Goal: Transaction & Acquisition: Purchase product/service

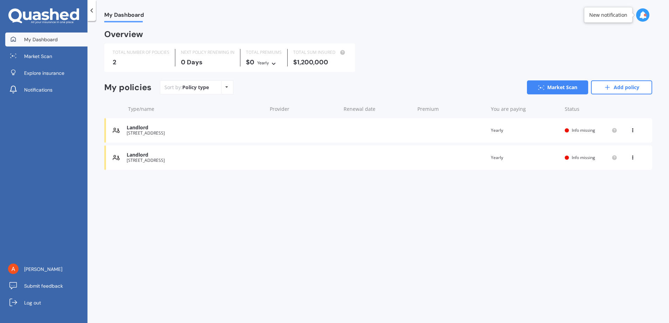
click at [631, 129] on icon at bounding box center [633, 129] width 5 height 4
click at [619, 156] on div "Delete" at bounding box center [617, 158] width 69 height 14
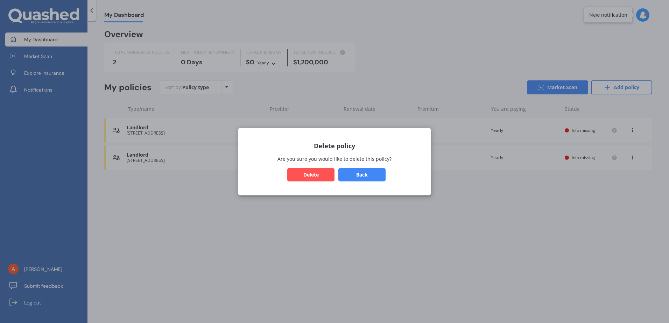
click at [306, 176] on button "Delete" at bounding box center [310, 174] width 47 height 13
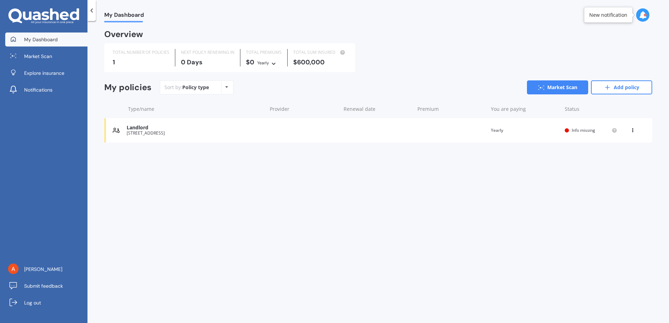
click at [633, 129] on icon at bounding box center [633, 129] width 5 height 4
click at [603, 160] on div "Delete" at bounding box center [617, 158] width 69 height 14
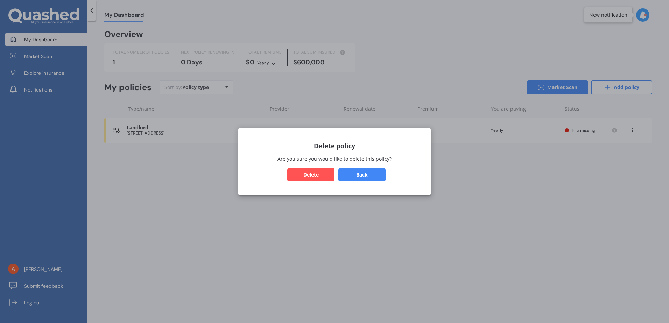
click at [308, 174] on button "Delete" at bounding box center [310, 174] width 47 height 13
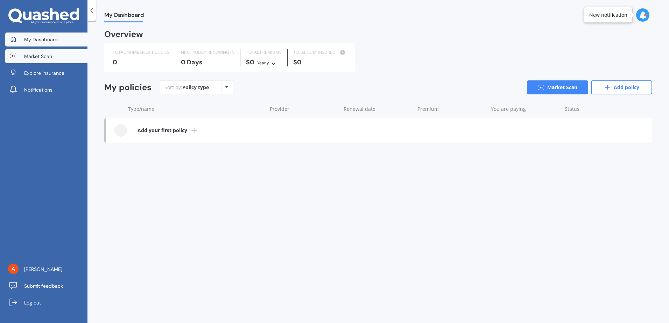
click at [39, 57] on span "Market Scan" at bounding box center [38, 56] width 28 height 7
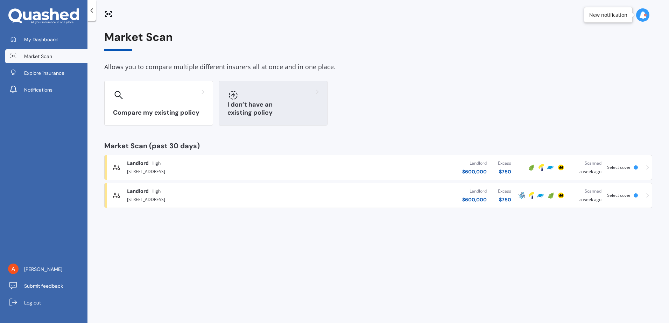
click at [255, 95] on div at bounding box center [273, 95] width 91 height 11
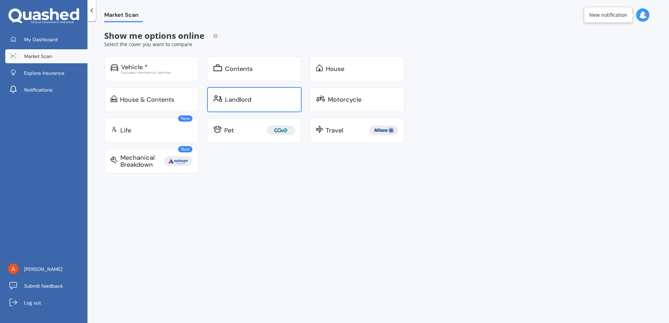
click at [256, 97] on div "Landlord" at bounding box center [260, 99] width 70 height 7
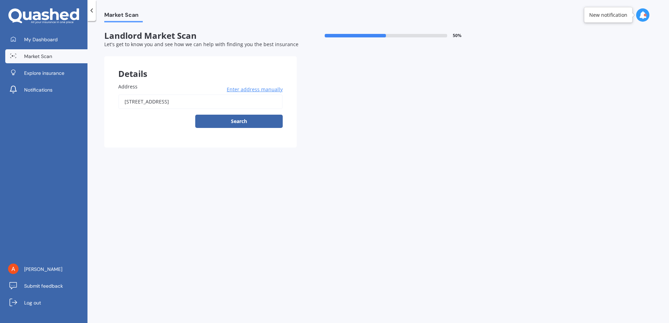
click at [220, 103] on input "68 Jack Street, Otangarei, Whangārei 0112" at bounding box center [200, 102] width 165 height 15
drag, startPoint x: 188, startPoint y: 106, endPoint x: 111, endPoint y: 108, distance: 77.4
click at [111, 108] on div "Address 68 Jack Street, Otangarei, Whangārei 0112 Enter address manually Search" at bounding box center [200, 108] width 193 height 79
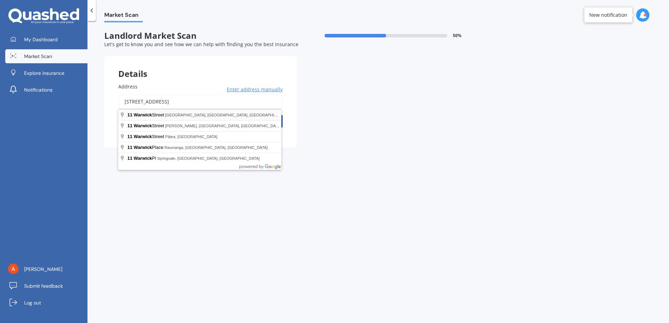
type input "11 Warwick Street, Morningside, Auckland 1022"
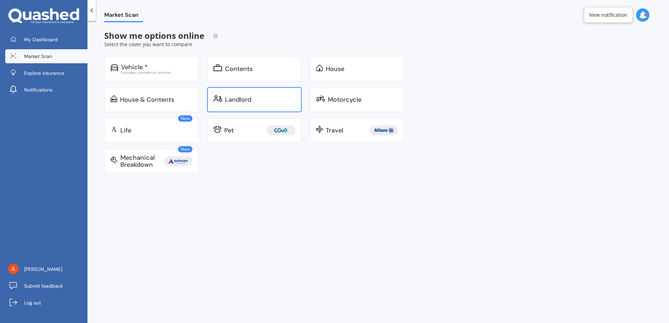
click at [237, 106] on div "Landlord" at bounding box center [254, 99] width 95 height 25
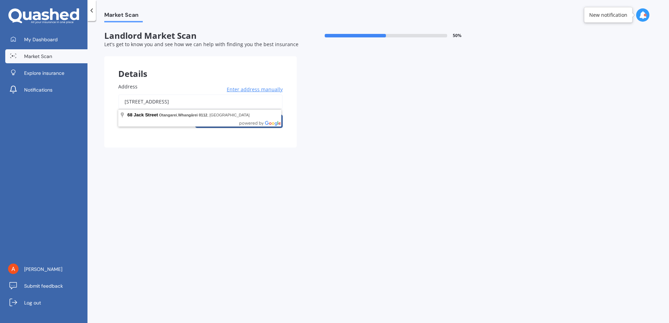
drag, startPoint x: 235, startPoint y: 99, endPoint x: 79, endPoint y: 100, distance: 155.8
click at [79, 100] on div "My Dashboard Market Scan Explore insurance Notifications Ashlee Teal Submit fee…" at bounding box center [334, 161] width 669 height 323
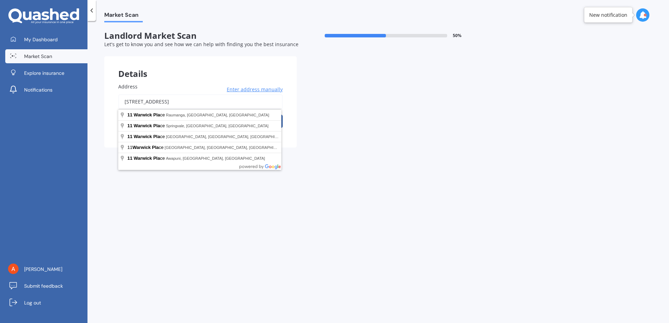
type input "11 Warwick Place, Raumanga, Whangārei 0110"
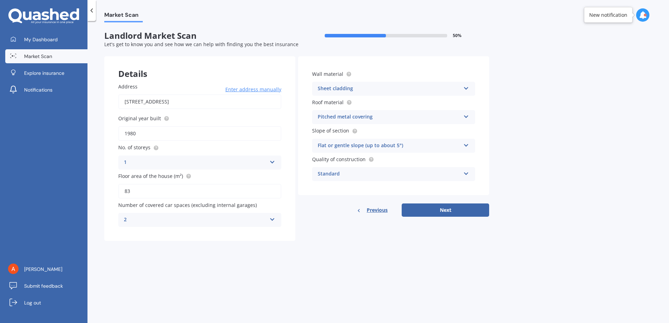
click at [271, 219] on icon at bounding box center [273, 218] width 6 height 5
click at [173, 237] on div "0" at bounding box center [200, 234] width 162 height 13
click at [455, 206] on button "Next" at bounding box center [446, 210] width 88 height 13
select select "07"
select select "10"
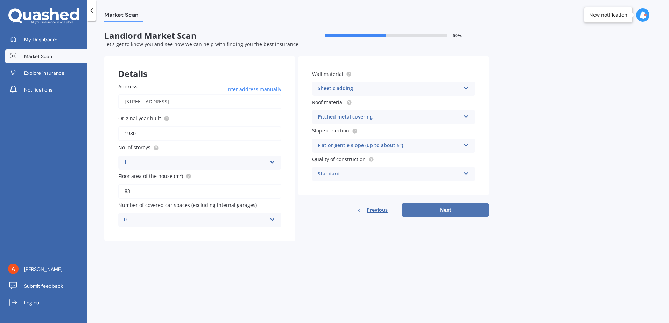
select select "1991"
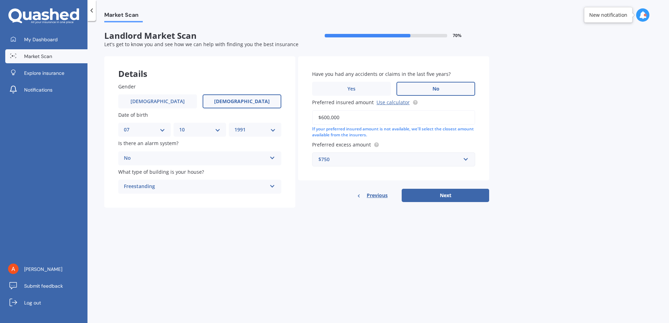
drag, startPoint x: 342, startPoint y: 119, endPoint x: 276, endPoint y: 111, distance: 67.4
click at [276, 112] on div "Details Gender Male Female Date of birth DD 01 02 03 04 05 06 07 08 09 10 11 12…" at bounding box center [296, 132] width 385 height 152
type input "$500,000"
click at [459, 196] on button "Next" at bounding box center [446, 195] width 88 height 13
select select "07"
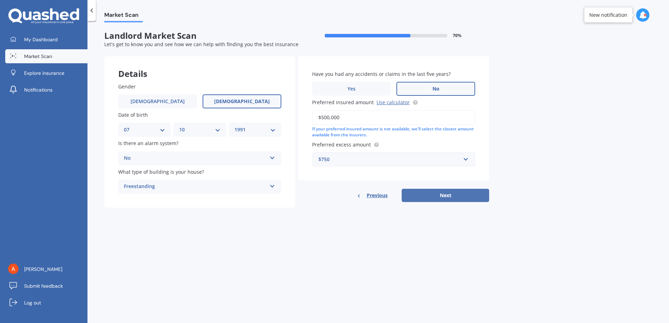
select select "10"
select select "1991"
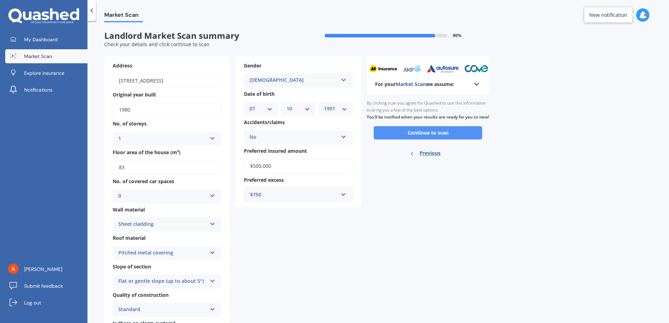
click at [437, 138] on button "Continue to scan" at bounding box center [428, 132] width 109 height 13
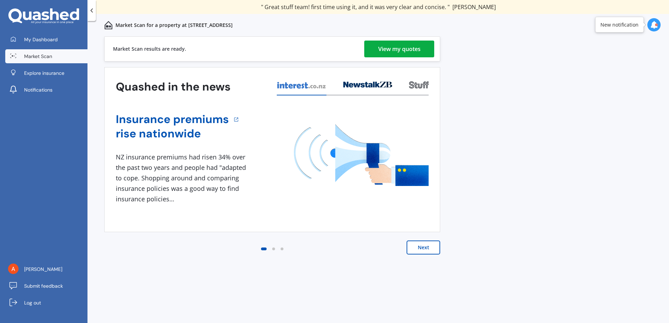
click at [411, 54] on div "View my quotes" at bounding box center [399, 49] width 42 height 17
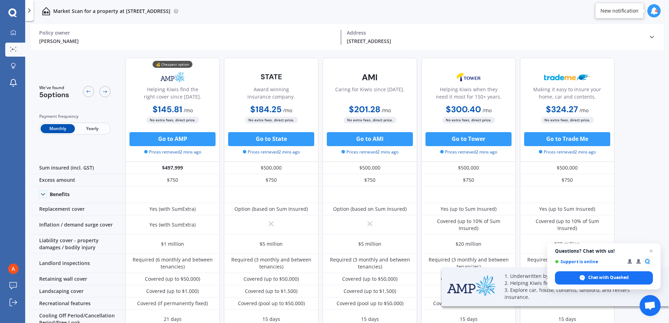
click at [96, 127] on span "Yearly" at bounding box center [92, 128] width 34 height 9
